Goal: Check status: Check status

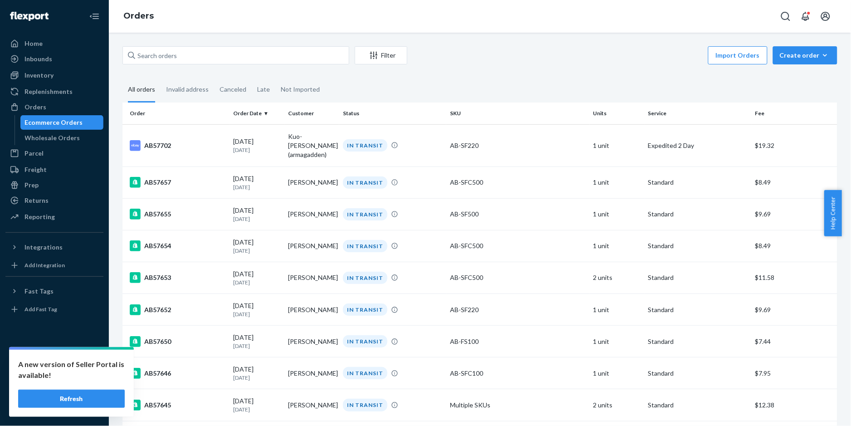
click at [76, 398] on button "Refresh" at bounding box center [71, 399] width 107 height 18
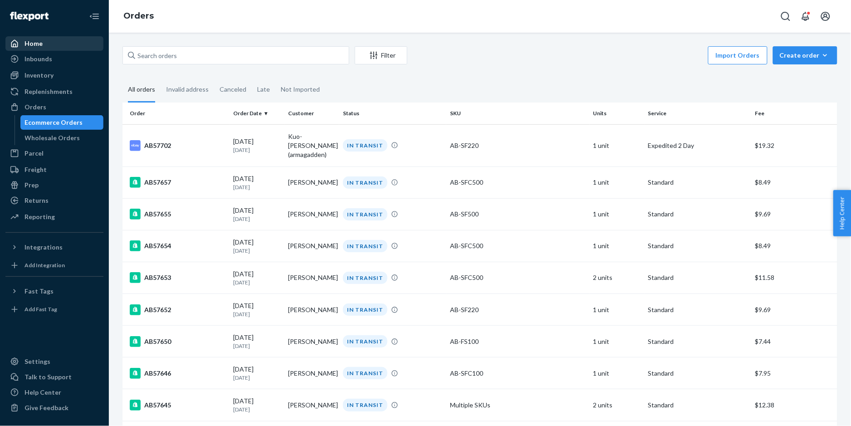
click at [43, 42] on div "Home" at bounding box center [54, 43] width 96 height 13
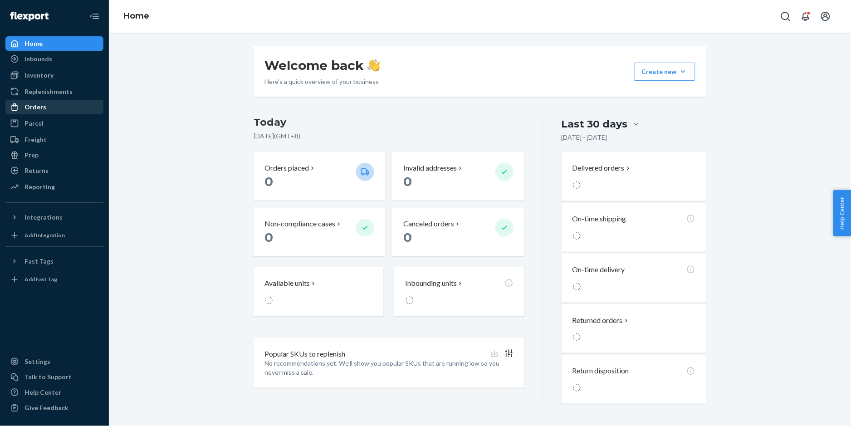
click at [42, 105] on div "Orders" at bounding box center [35, 106] width 22 height 9
